Goal: Task Accomplishment & Management: Manage account settings

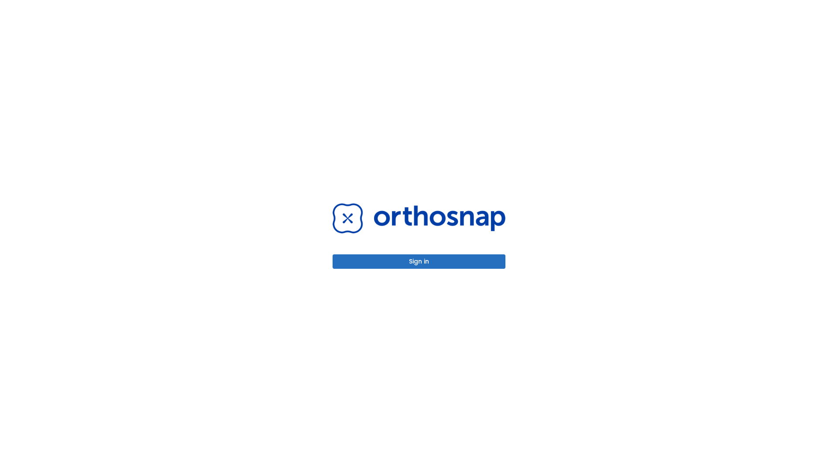
click at [419, 261] on button "Sign in" at bounding box center [419, 261] width 173 height 14
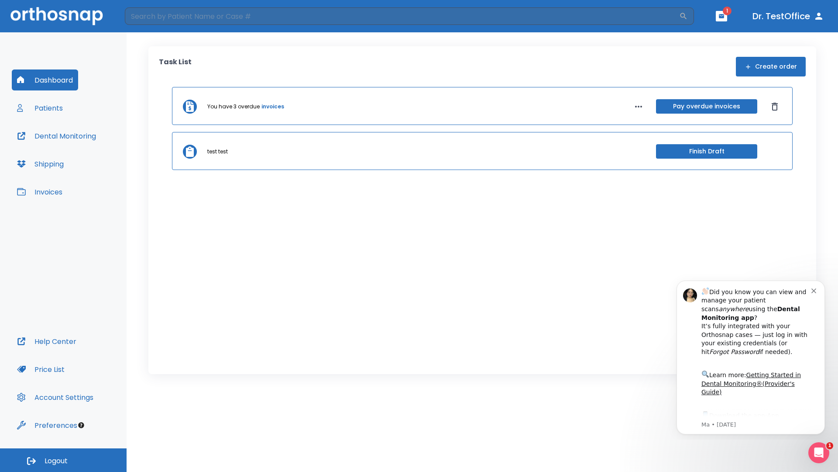
click at [63, 460] on span "Logout" at bounding box center [56, 461] width 23 height 10
